Goal: Task Accomplishment & Management: Manage account settings

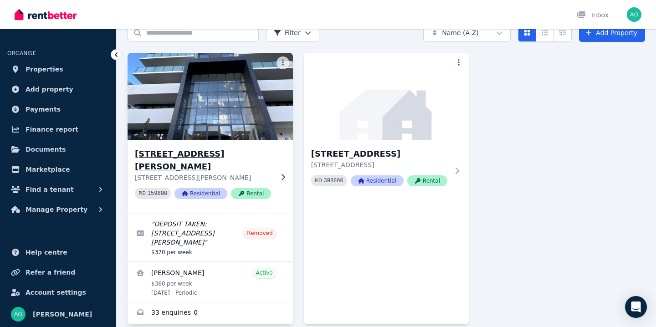
scroll to position [48, 0]
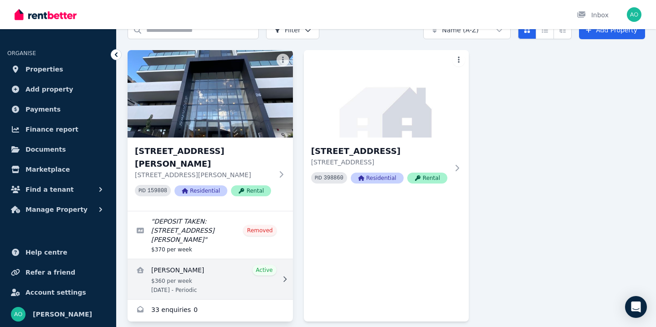
click at [203, 264] on link "View details for Gloria Vu" at bounding box center [210, 279] width 165 height 40
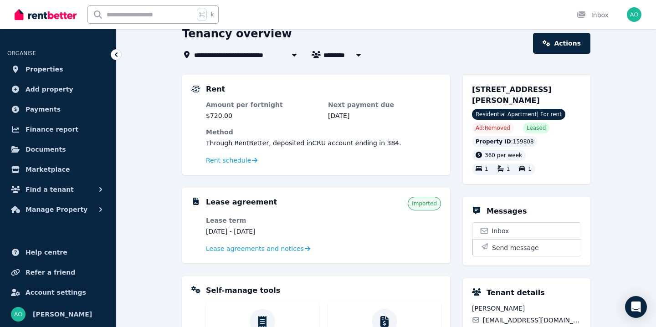
scroll to position [43, 0]
click at [235, 158] on span "Rent schedule" at bounding box center [228, 159] width 45 height 9
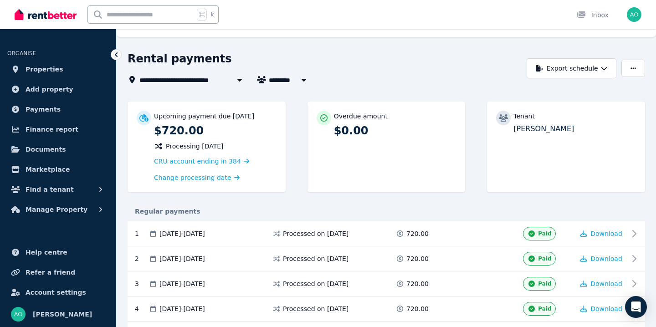
scroll to position [17, 0]
click at [44, 255] on span "Help centre" at bounding box center [47, 252] width 42 height 11
click at [220, 161] on span "CRU account ending in 384" at bounding box center [197, 161] width 87 height 7
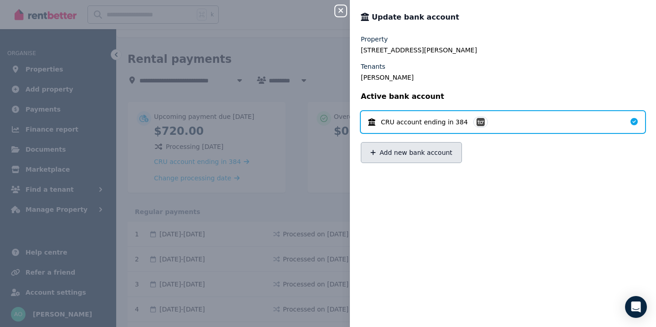
click at [446, 153] on button "Add new bank account" at bounding box center [411, 152] width 101 height 21
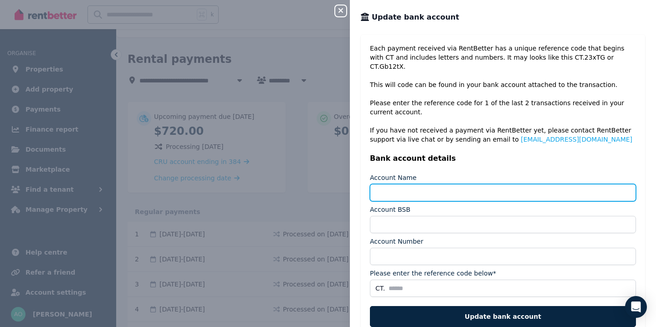
click at [431, 184] on input "Account Name" at bounding box center [503, 192] width 266 height 17
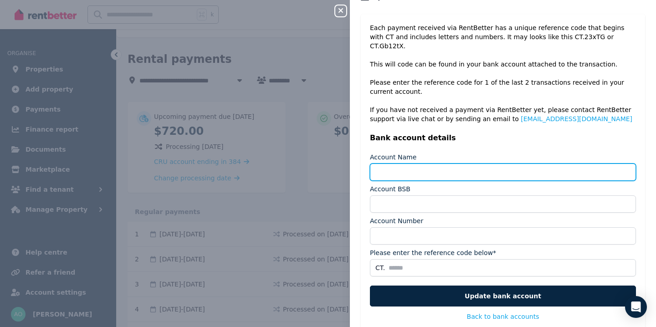
scroll to position [0, 0]
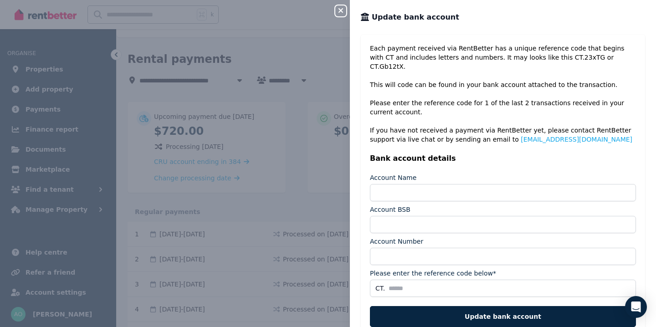
click at [346, 15] on div "Close panel" at bounding box center [344, 8] width 18 height 16
click at [336, 8] on icon "button" at bounding box center [340, 10] width 11 height 7
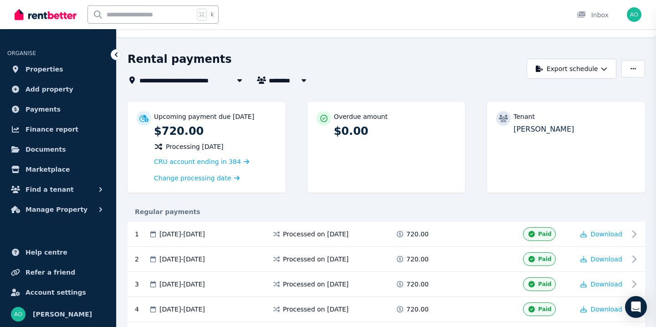
click at [336, 8] on div "Close panel Update bank account Each payment received via RentBetter has a uniq…" at bounding box center [328, 163] width 656 height 327
click at [632, 302] on div "Open Intercom Messenger" at bounding box center [636, 307] width 24 height 24
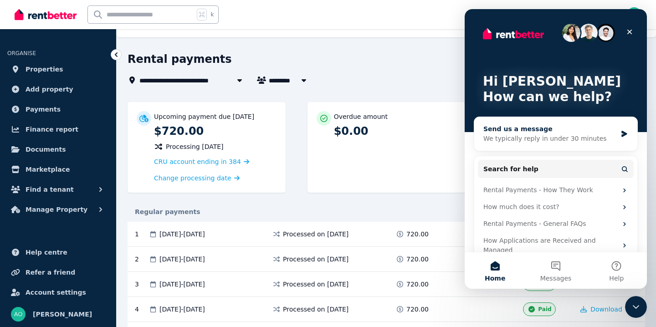
click at [549, 142] on div "We typically reply in under 30 minutes" at bounding box center [549, 139] width 133 height 10
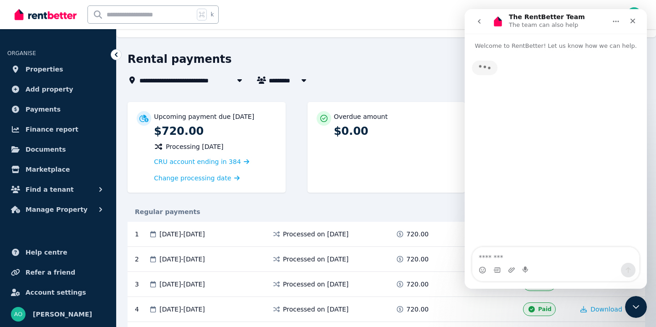
click at [526, 253] on textarea "Message…" at bounding box center [555, 254] width 167 height 15
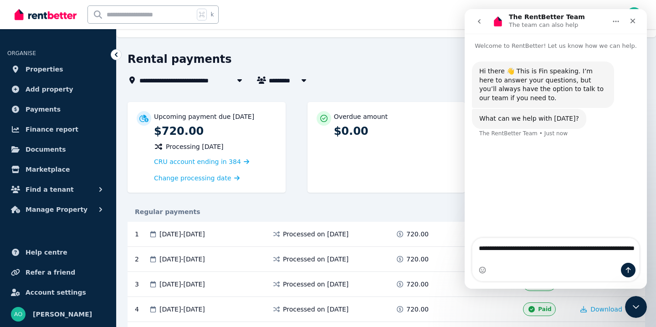
type textarea "**********"
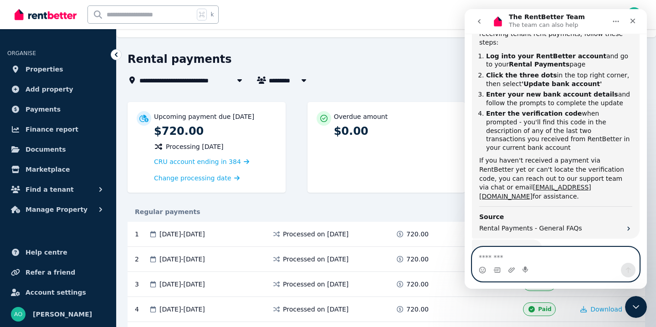
scroll to position [182, 0]
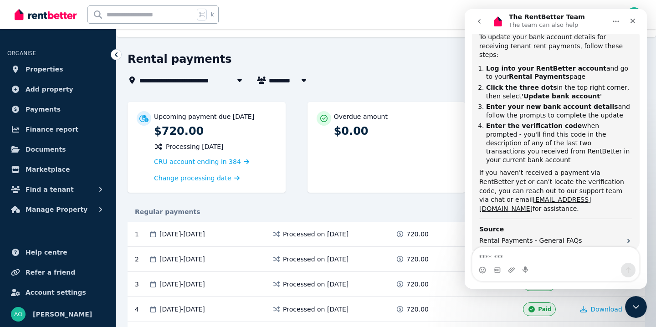
click at [187, 165] on div "CRU account ending in 384" at bounding box center [215, 161] width 123 height 11
click at [187, 163] on span "CRU account ending in 384" at bounding box center [197, 161] width 87 height 7
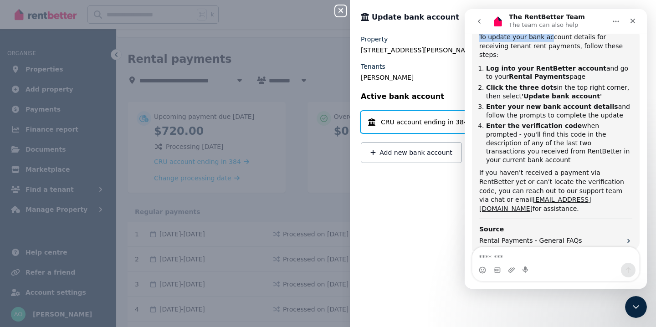
scroll to position [171, 0]
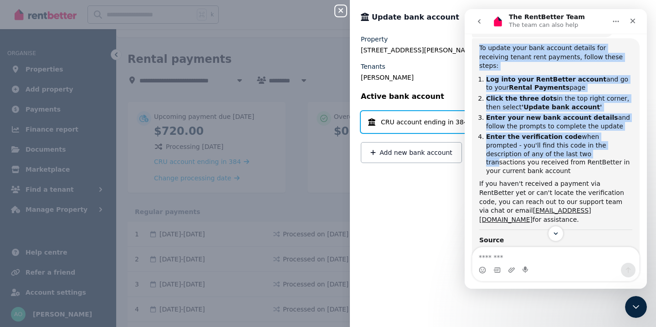
drag, startPoint x: 593, startPoint y: 23, endPoint x: 530, endPoint y: 146, distance: 138.1
click at [530, 146] on div "The RentBetter Team The team can also help Welcome to RentBetter! Let us know h…" at bounding box center [556, 149] width 182 height 280
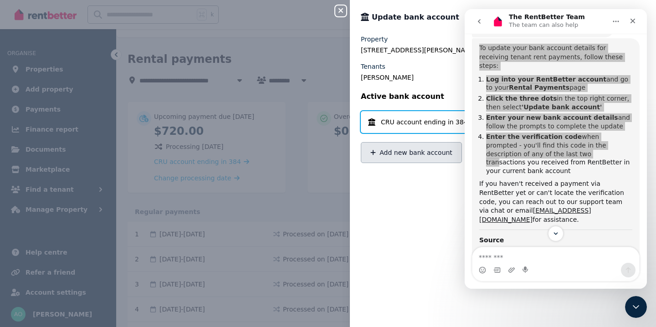
click at [409, 154] on button "Add new bank account" at bounding box center [411, 152] width 101 height 21
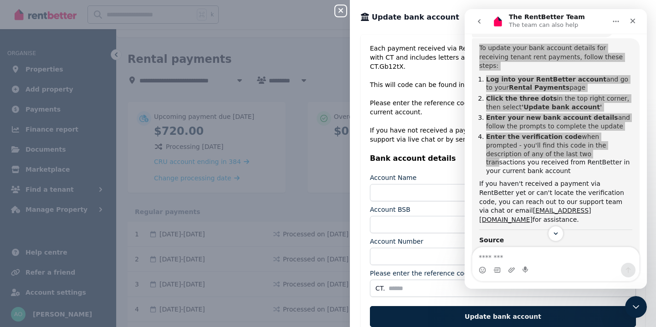
scroll to position [35, 0]
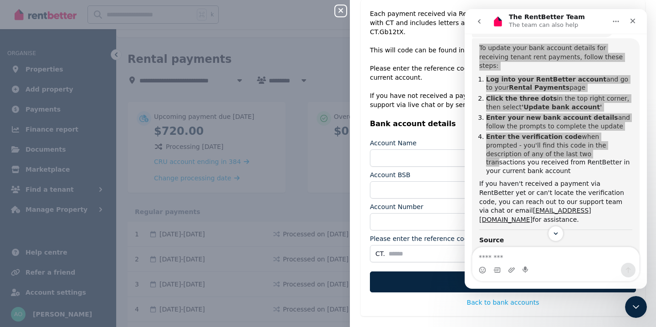
click at [403, 234] on label "Please enter the reference code below*" at bounding box center [433, 238] width 126 height 9
click at [403, 245] on input "Please enter the reference code below*" at bounding box center [503, 253] width 266 height 17
click at [403, 234] on label "Please enter the reference code below*" at bounding box center [433, 238] width 126 height 9
click at [403, 245] on input "Please enter the reference code below*" at bounding box center [503, 253] width 266 height 17
click at [403, 234] on label "Please enter the reference code below*" at bounding box center [433, 238] width 126 height 9
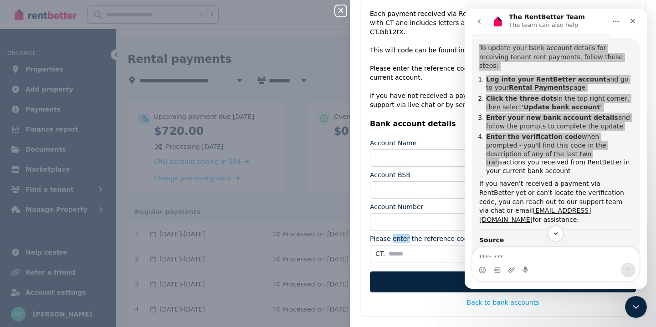
click at [403, 245] on input "Please enter the reference code below*" at bounding box center [503, 253] width 266 height 17
click at [403, 234] on label "Please enter the reference code below*" at bounding box center [433, 238] width 126 height 9
click at [403, 245] on input "Please enter the reference code below*" at bounding box center [503, 253] width 266 height 17
copy label "Please enter the reference code below*"
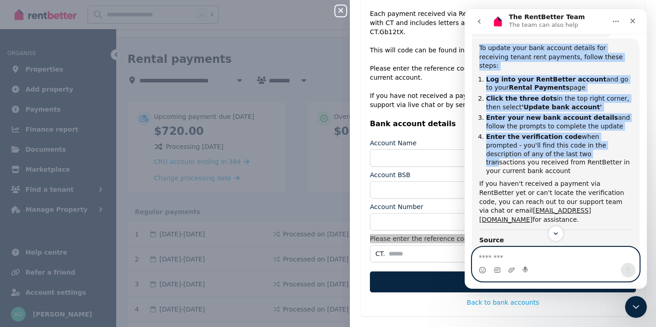
click at [489, 258] on textarea "Message…" at bounding box center [555, 254] width 167 height 15
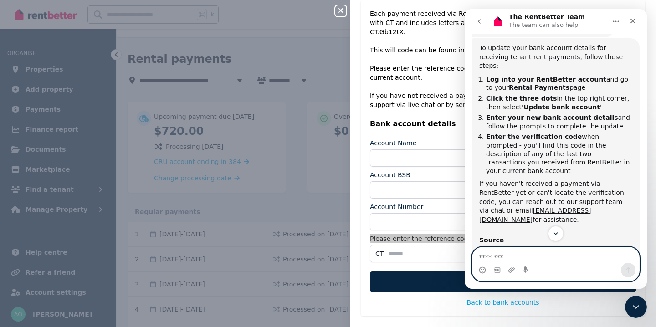
paste textarea "**********"
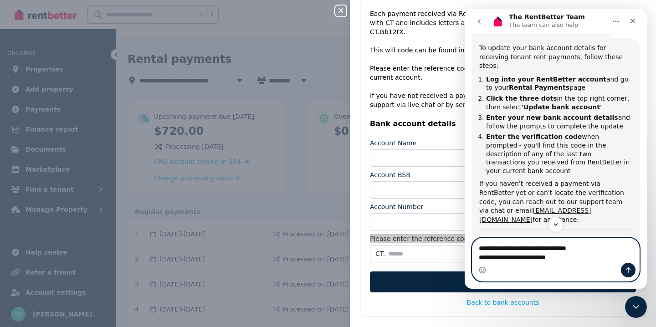
type textarea "**********"
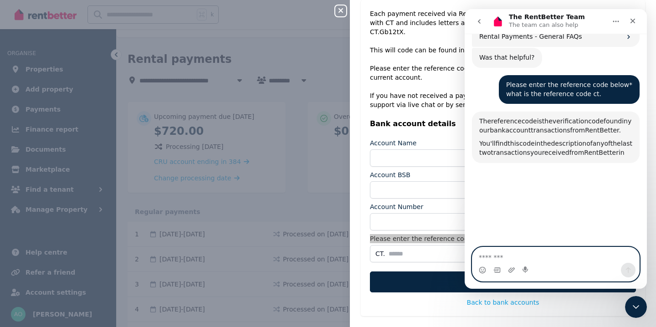
scroll to position [405, 0]
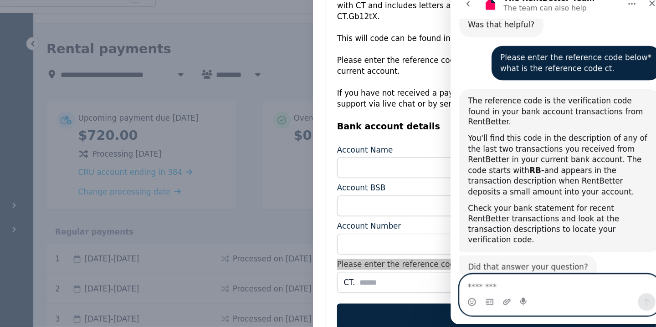
type textarea "*"
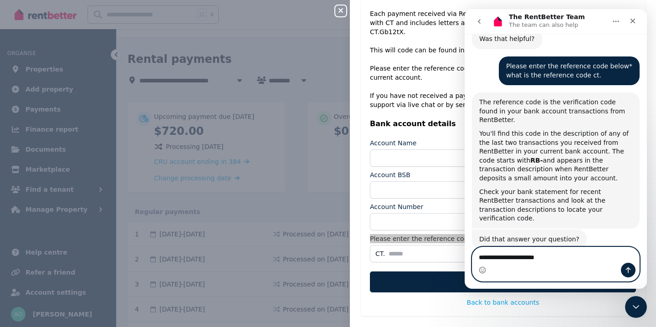
type textarea "**********"
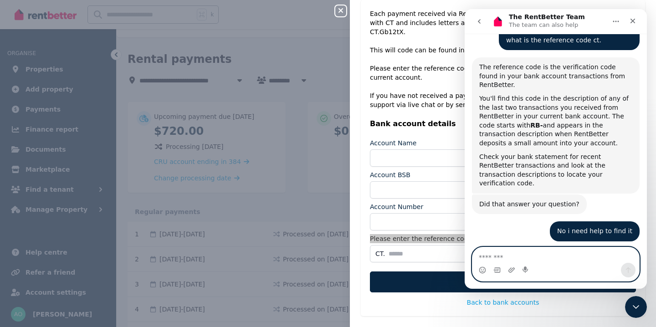
scroll to position [588, 0]
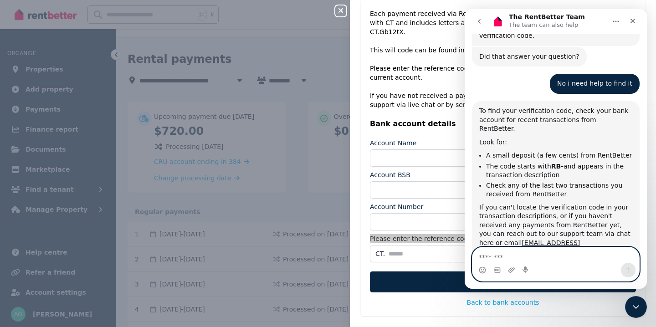
click at [536, 256] on textarea "Message…" at bounding box center [555, 254] width 167 height 15
type textarea "*"
type textarea "**********"
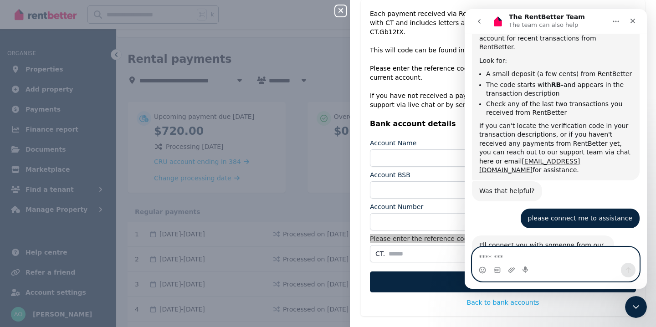
scroll to position [672, 0]
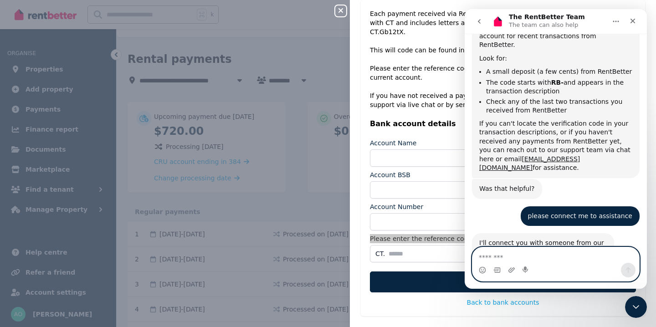
click at [547, 260] on textarea "Message…" at bounding box center [555, 254] width 167 height 15
type textarea "*********"
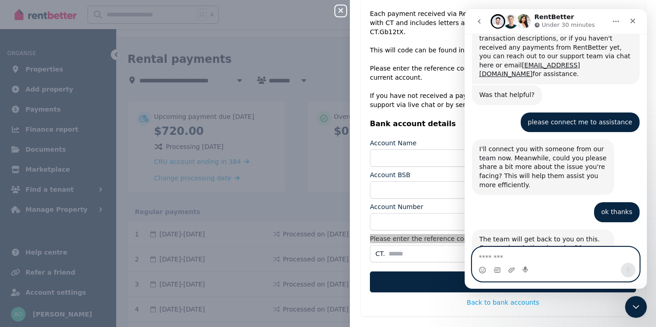
scroll to position [778, 0]
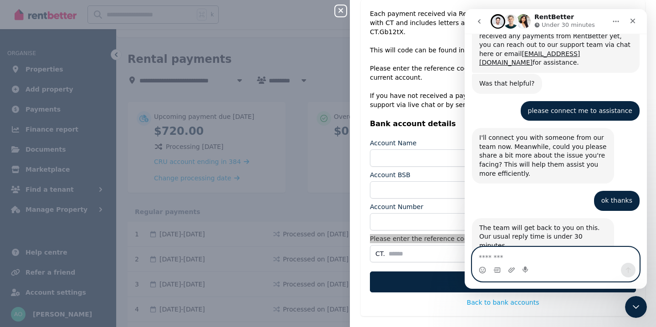
click at [564, 262] on textarea "Message…" at bounding box center [555, 254] width 167 height 15
type textarea "*********"
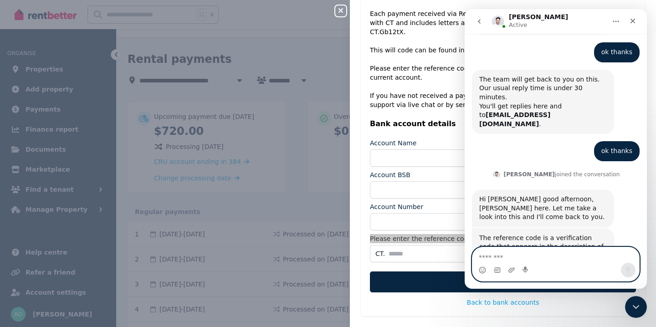
scroll to position [947, 0]
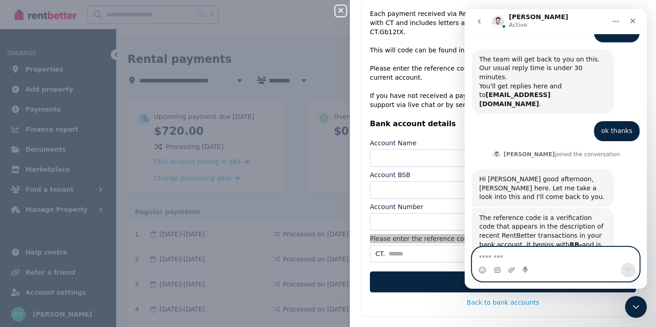
click at [569, 255] on textarea "Message…" at bounding box center [555, 254] width 167 height 15
type textarea "**********"
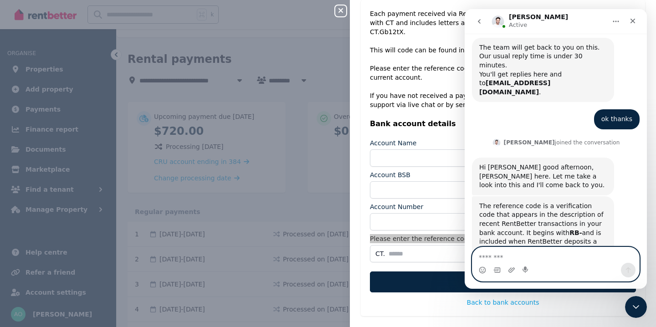
scroll to position [974, 0]
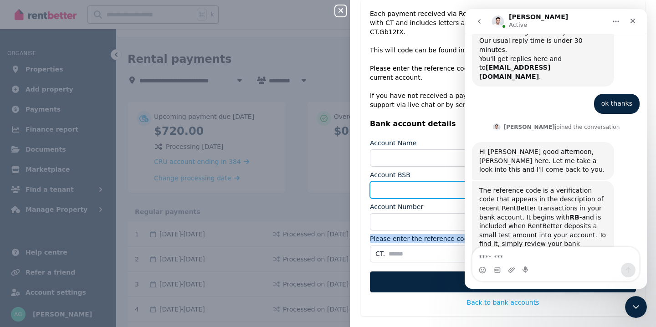
click at [419, 186] on input "Account BSB" at bounding box center [503, 189] width 266 height 17
click at [629, 25] on div "Close" at bounding box center [633, 21] width 16 height 16
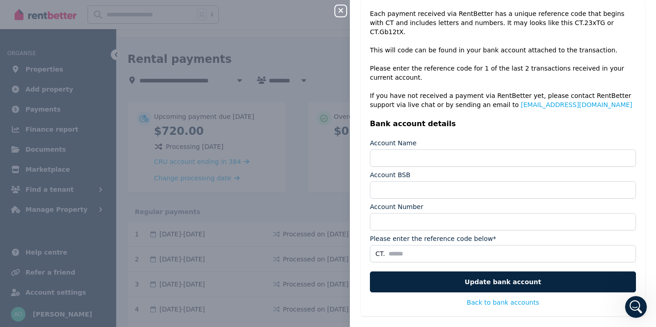
click at [352, 12] on div "Each payment received via RentBetter has a unique reference code that begins wi…" at bounding box center [503, 162] width 306 height 325
click at [342, 10] on icon "button" at bounding box center [340, 10] width 11 height 7
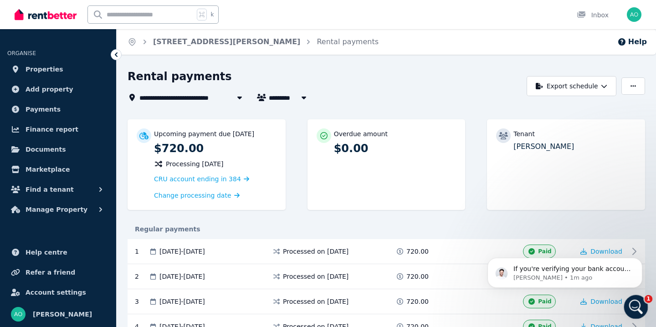
scroll to position [1090, 0]
click at [612, 277] on p "Earl • 1m ago" at bounding box center [572, 278] width 118 height 8
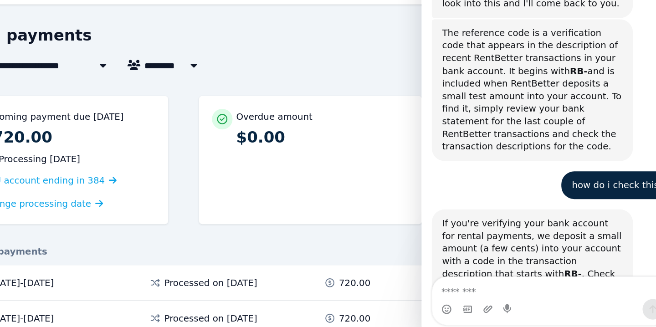
scroll to position [1111, 0]
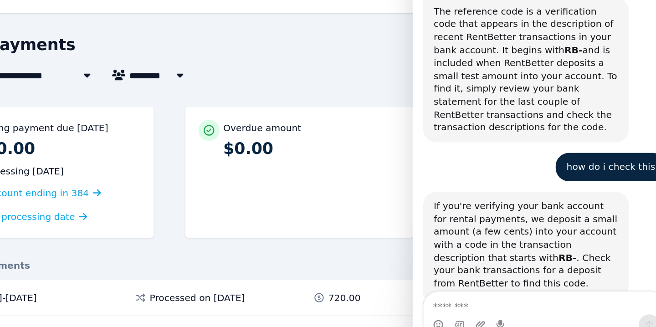
click at [499, 193] on textarea "Message…" at bounding box center [503, 193] width 167 height 15
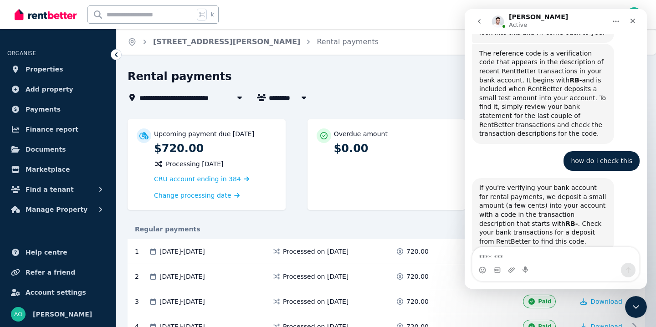
click at [511, 249] on textarea "Message…" at bounding box center [555, 254] width 167 height 15
type textarea "*"
type textarea "**********"
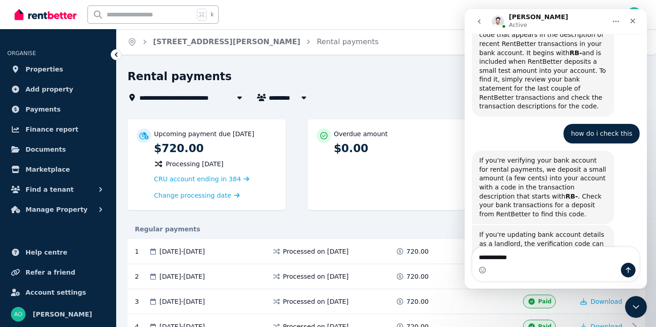
type textarea "**********"
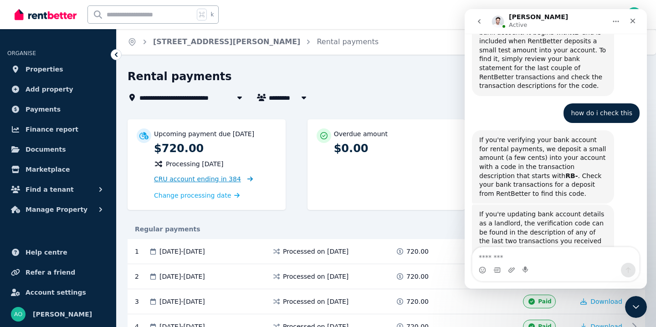
click at [205, 181] on span "CRU account ending in 384" at bounding box center [197, 178] width 87 height 7
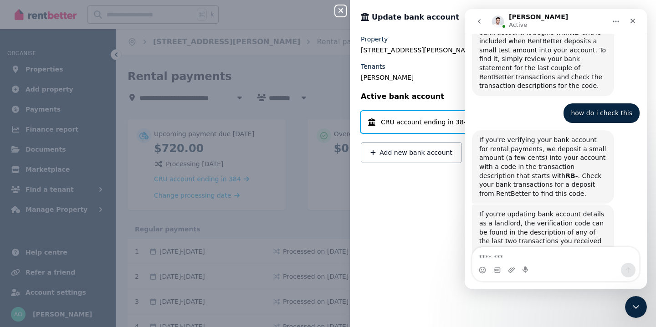
click at [431, 122] on span "CRU account ending in 384" at bounding box center [424, 122] width 87 height 9
click at [634, 18] on icon "Close" at bounding box center [632, 20] width 7 height 7
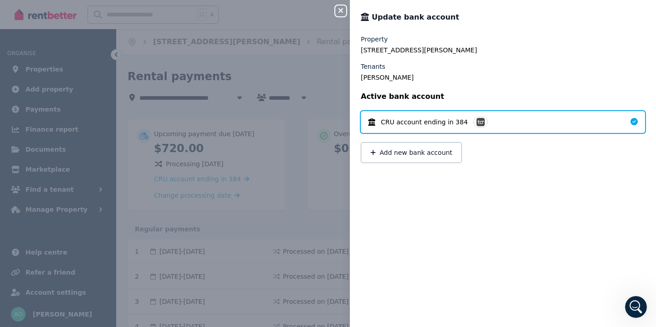
click at [474, 126] on div "PayTo" at bounding box center [480, 122] width 15 height 11
click at [408, 148] on button "Add new bank account" at bounding box center [411, 152] width 101 height 21
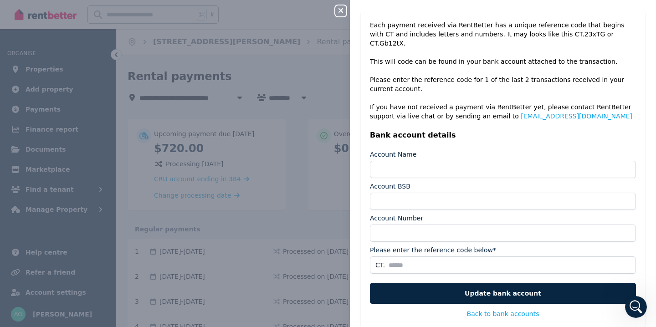
scroll to position [35, 0]
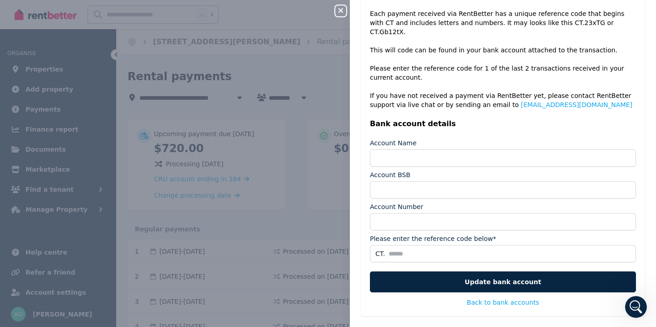
click at [427, 253] on div "Each payment received via RentBetter has a unique reference code that begins wi…" at bounding box center [503, 158] width 284 height 316
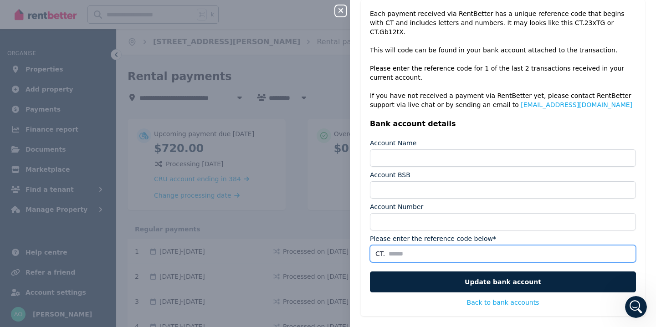
click at [428, 245] on input "Please enter the reference code below*" at bounding box center [503, 253] width 266 height 17
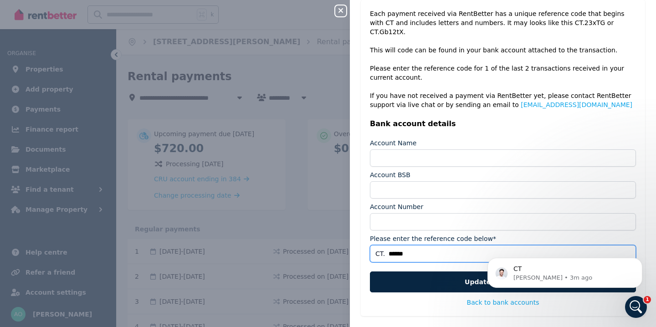
scroll to position [1221, 0]
type input "******"
click at [594, 273] on p "CT" at bounding box center [572, 269] width 118 height 9
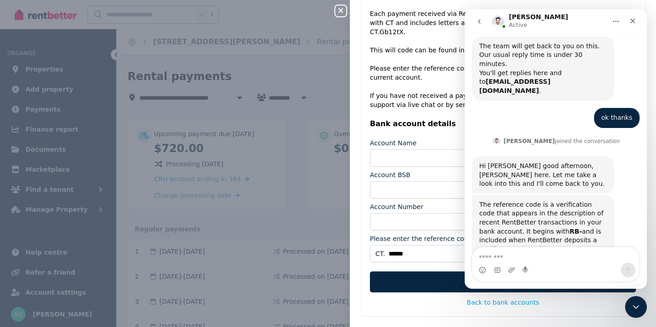
scroll to position [1236, 0]
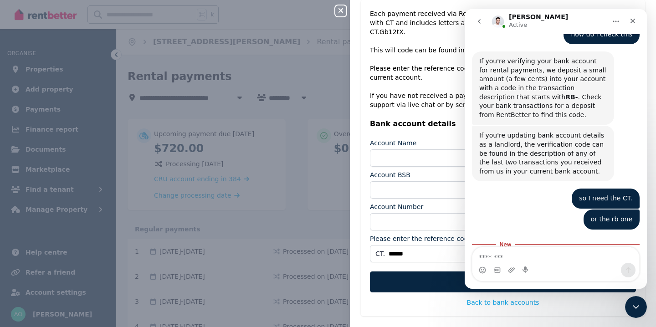
click at [532, 252] on textarea "Message…" at bounding box center [555, 254] width 167 height 15
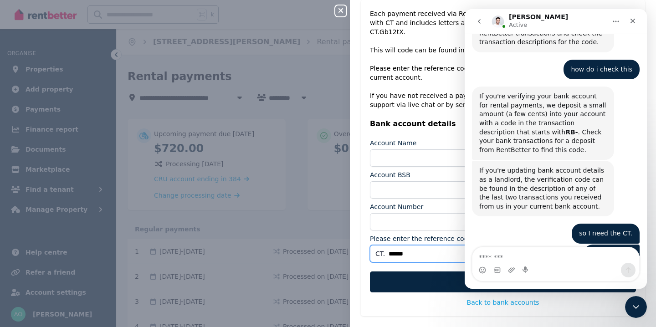
click at [421, 245] on input "******" at bounding box center [503, 253] width 266 height 17
drag, startPoint x: 421, startPoint y: 247, endPoint x: 380, endPoint y: 241, distance: 41.4
click at [380, 245] on input "******" at bounding box center [503, 253] width 266 height 17
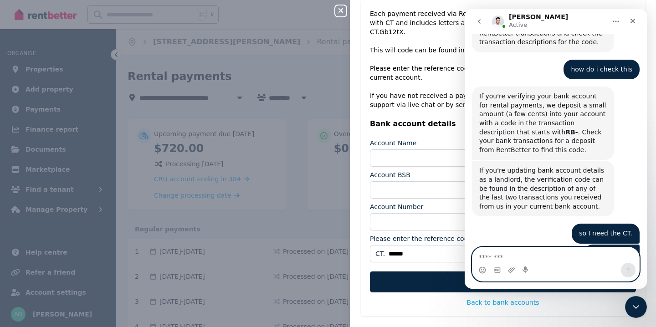
click at [492, 254] on textarea "Message…" at bounding box center [555, 254] width 167 height 15
paste textarea "******"
type textarea "******"
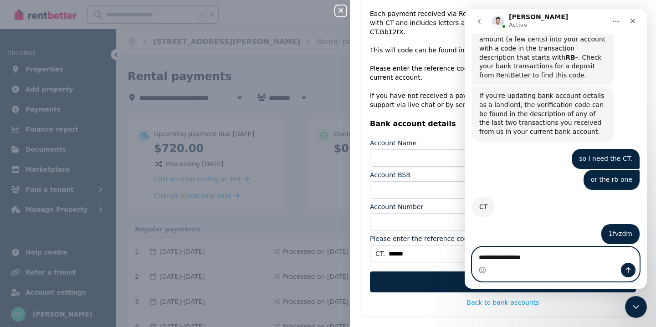
type textarea "**********"
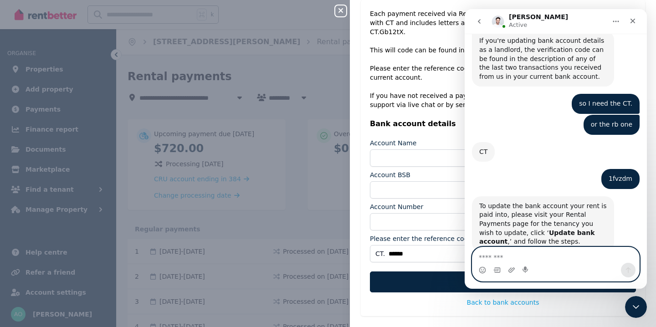
scroll to position [1331, 0]
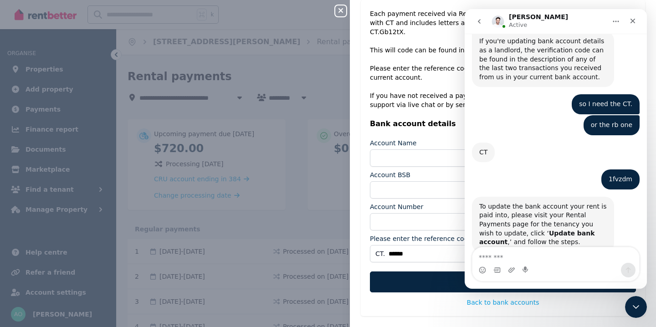
click at [277, 80] on div "Close panel Update bank account Each payment received via RentBetter has a uniq…" at bounding box center [328, 163] width 656 height 327
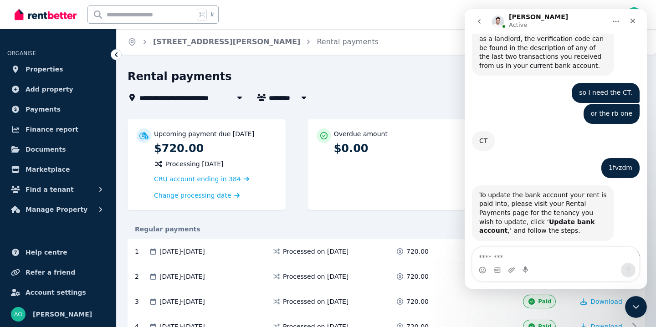
scroll to position [1369, 0]
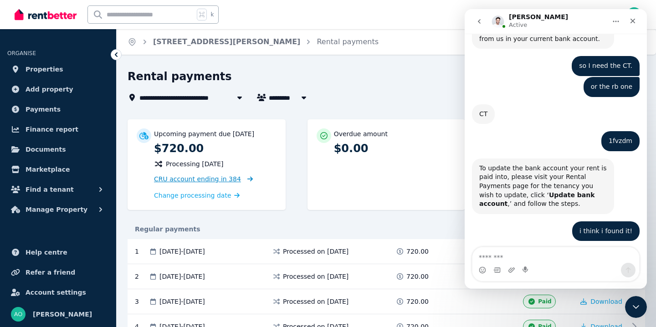
click at [220, 175] on span "CRU account ending in 384" at bounding box center [197, 178] width 87 height 7
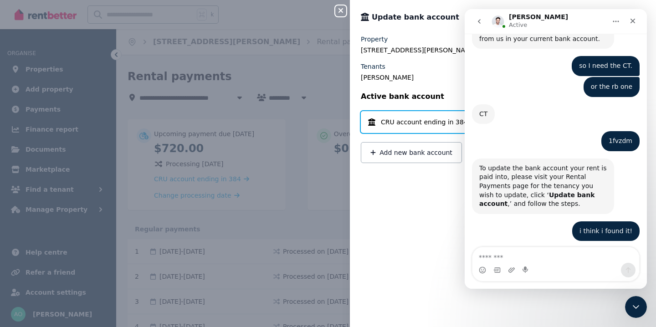
click at [416, 202] on div "Property 24-26 George Street, Liverpool NSW 2170 Tenants Gloria Vu Active bank …" at bounding box center [503, 176] width 306 height 282
click at [426, 146] on button "Add new bank account" at bounding box center [411, 152] width 101 height 21
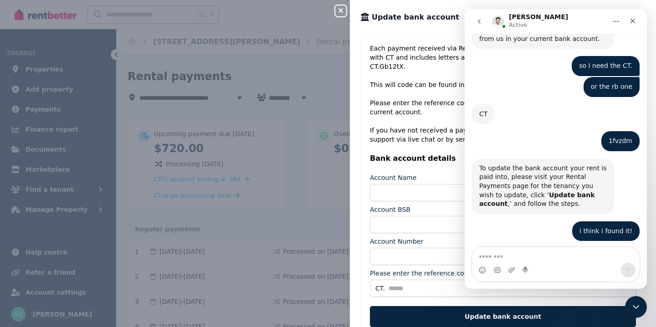
click at [581, 221] on div "i think i found it! angela • 18m ago" at bounding box center [605, 231] width 67 height 20
click at [477, 19] on icon "go back" at bounding box center [479, 21] width 7 height 7
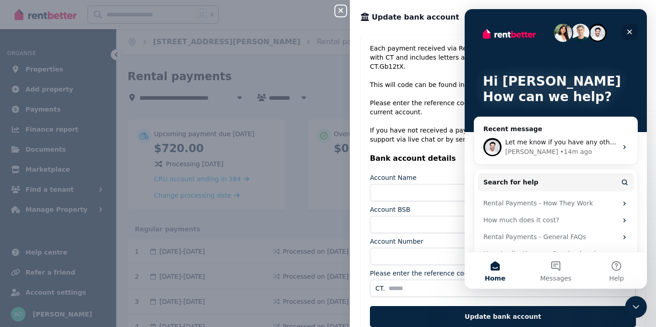
click at [632, 30] on icon "Close" at bounding box center [629, 31] width 7 height 7
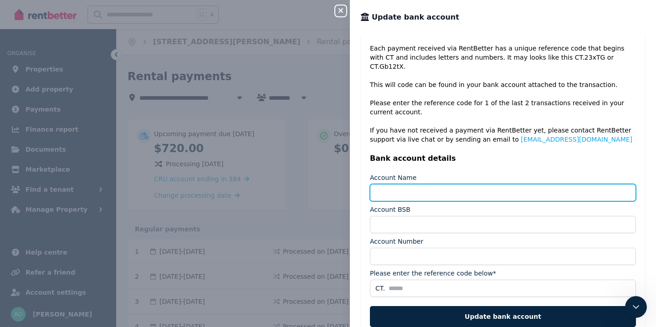
click at [391, 184] on input "Account Name" at bounding box center [503, 192] width 266 height 17
type input "**********"
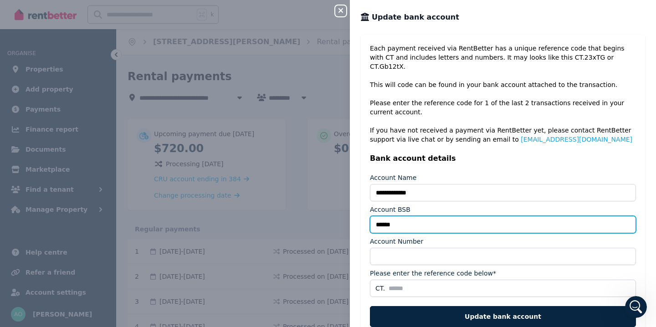
type input "******"
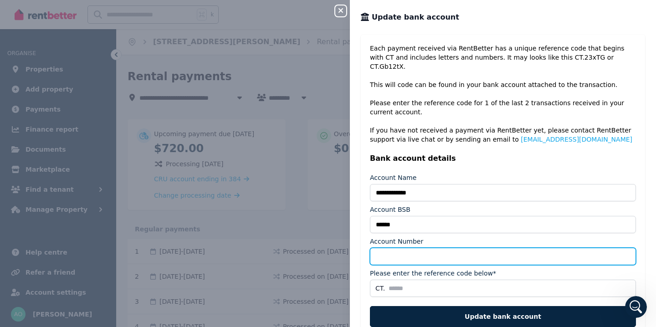
type input "********"
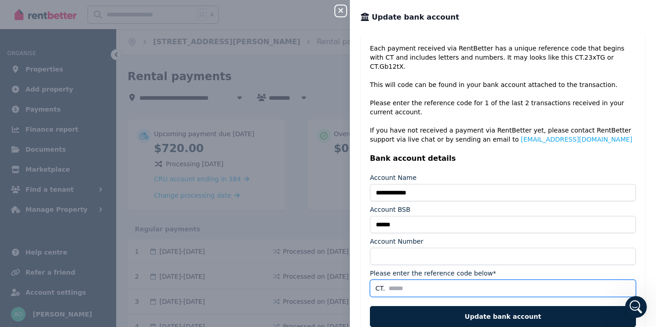
click at [400, 280] on input "Please enter the reference code below*" at bounding box center [503, 288] width 266 height 17
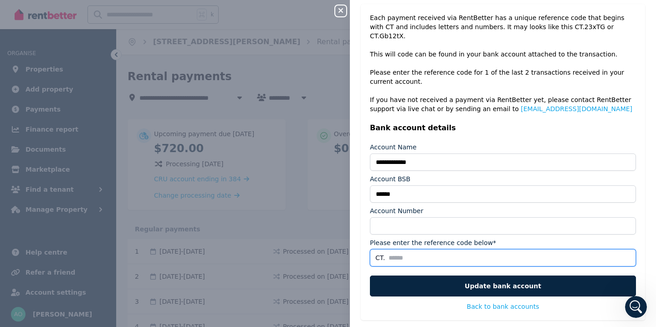
scroll to position [31, 0]
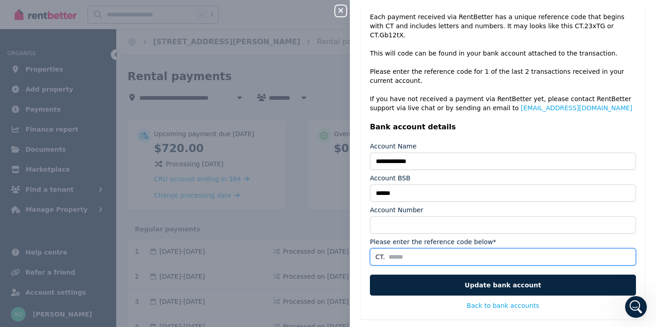
type input "*"
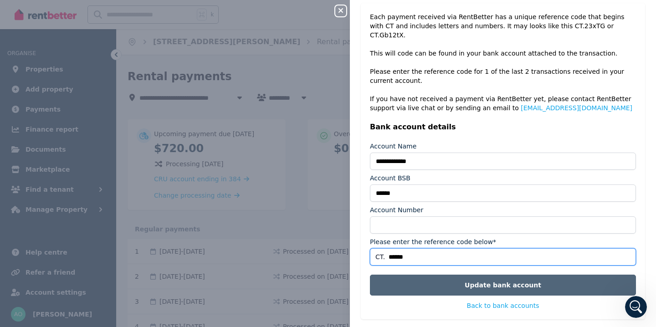
type input "******"
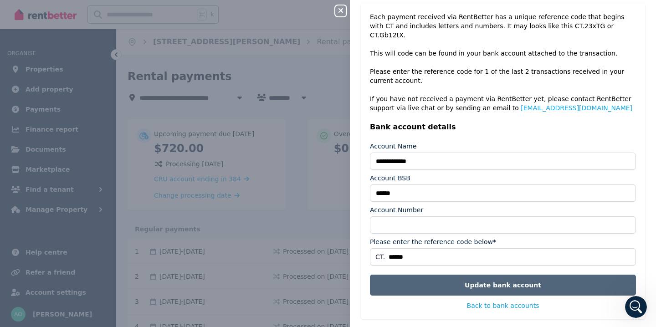
click at [444, 276] on button "Update bank account" at bounding box center [503, 285] width 266 height 21
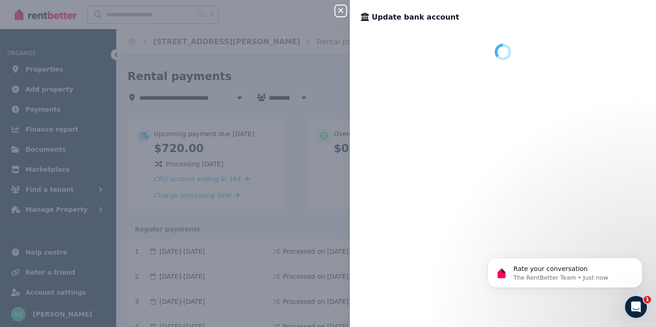
scroll to position [0, 0]
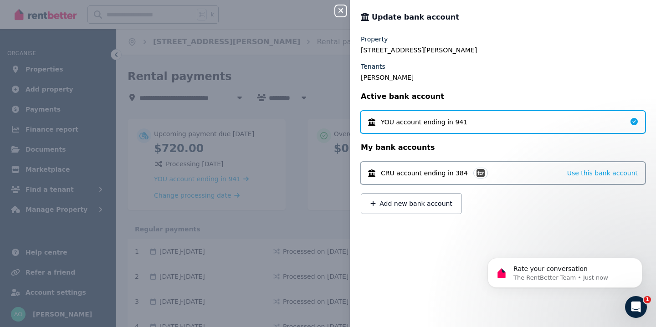
click at [555, 139] on div "Property 24-26 George Street, Liverpool NSW 2170 Tenants Gloria Vu Active bank …" at bounding box center [503, 176] width 306 height 282
click at [547, 125] on div "YOU account ending in 941" at bounding box center [503, 122] width 284 height 22
click at [540, 139] on div "Property 24-26 George Street, Liverpool NSW 2170 Tenants Gloria Vu Active bank …" at bounding box center [503, 176] width 306 height 282
click at [412, 115] on div "YOU account ending in 941" at bounding box center [503, 122] width 284 height 22
click at [426, 130] on div "YOU account ending in 941" at bounding box center [503, 122] width 284 height 22
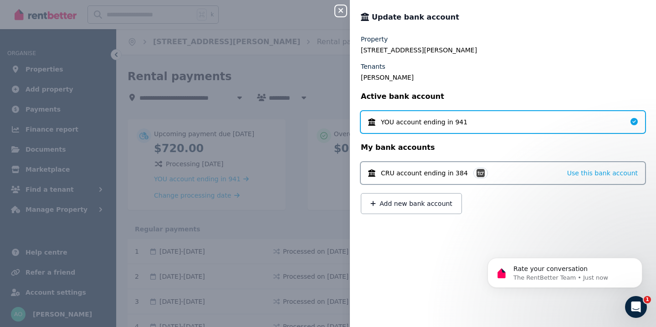
click at [628, 121] on div "YOU account ending in 941" at bounding box center [503, 122] width 284 height 22
click at [340, 10] on icon "button" at bounding box center [341, 10] width 5 height 5
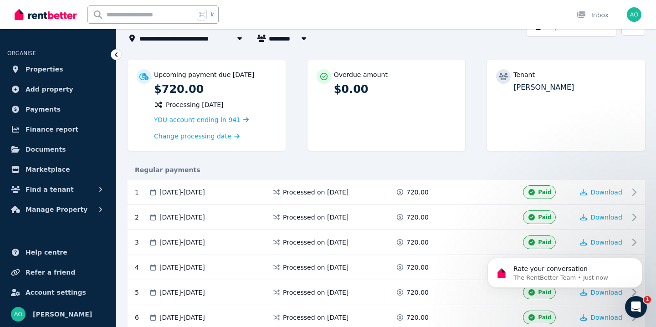
scroll to position [62, 0]
